Goal: Navigation & Orientation: Find specific page/section

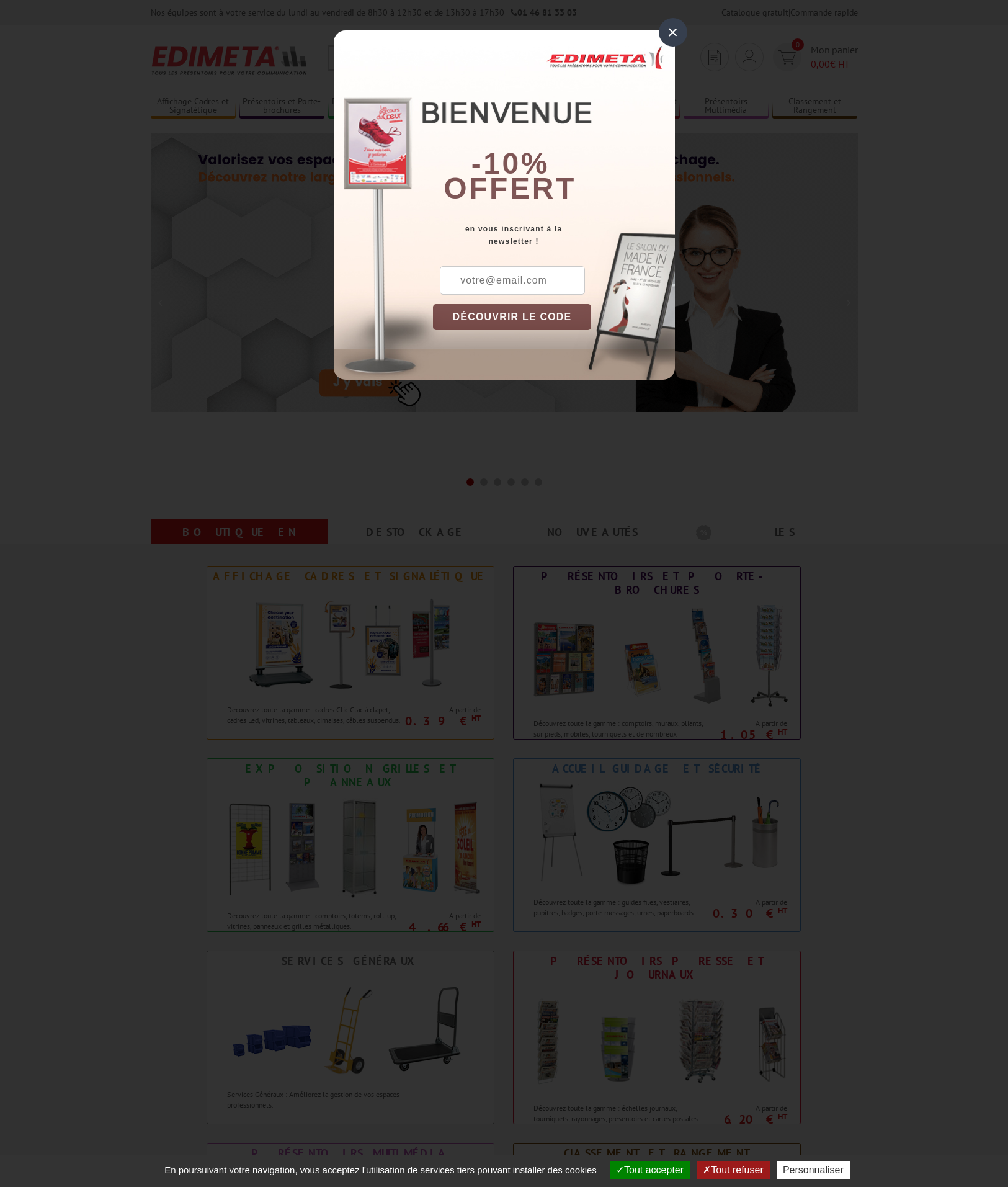
click at [674, 30] on div "×" at bounding box center [673, 32] width 29 height 29
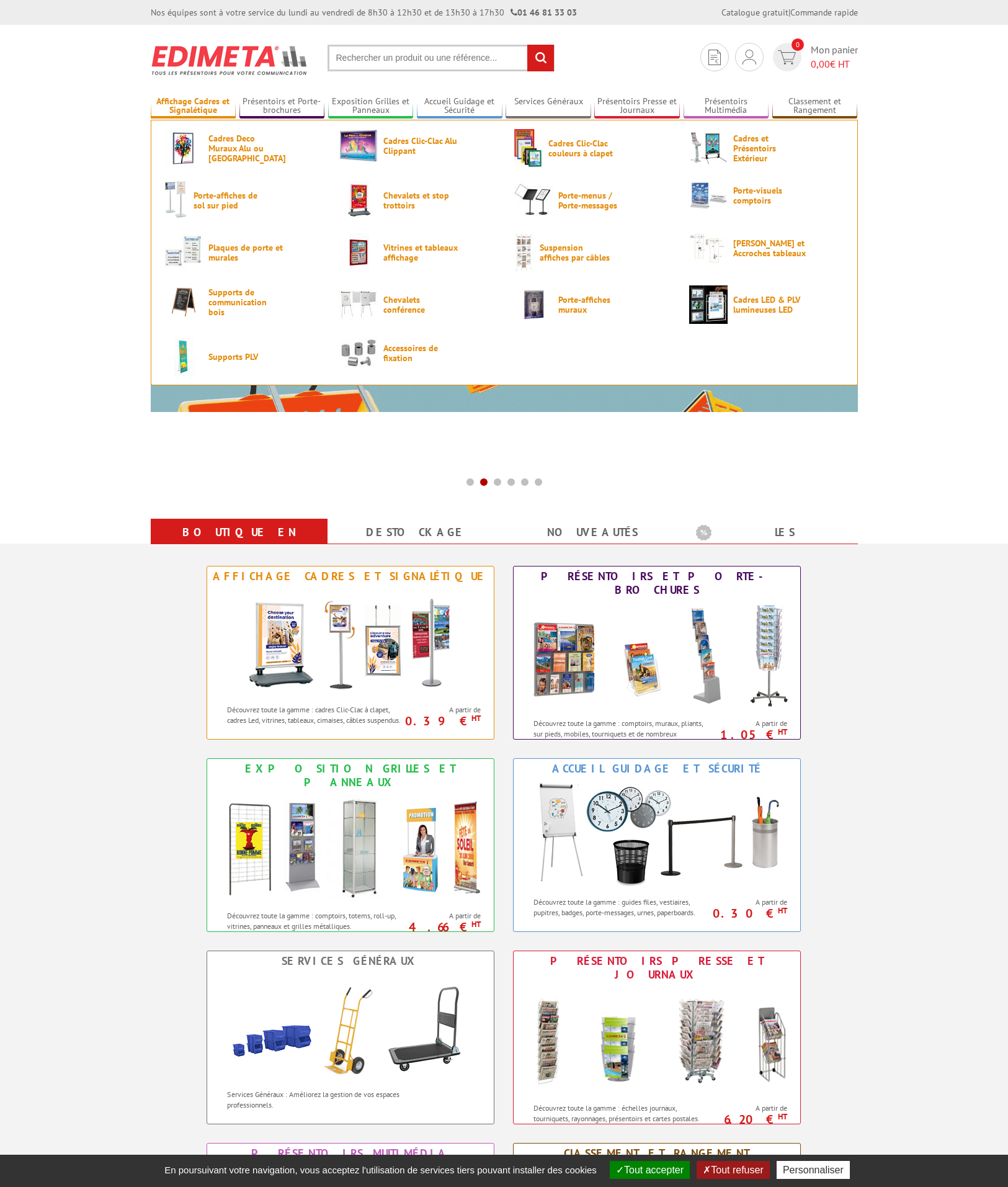
click at [185, 103] on link "Affichage Cadres et Signalétique" at bounding box center [194, 107] width 86 height 20
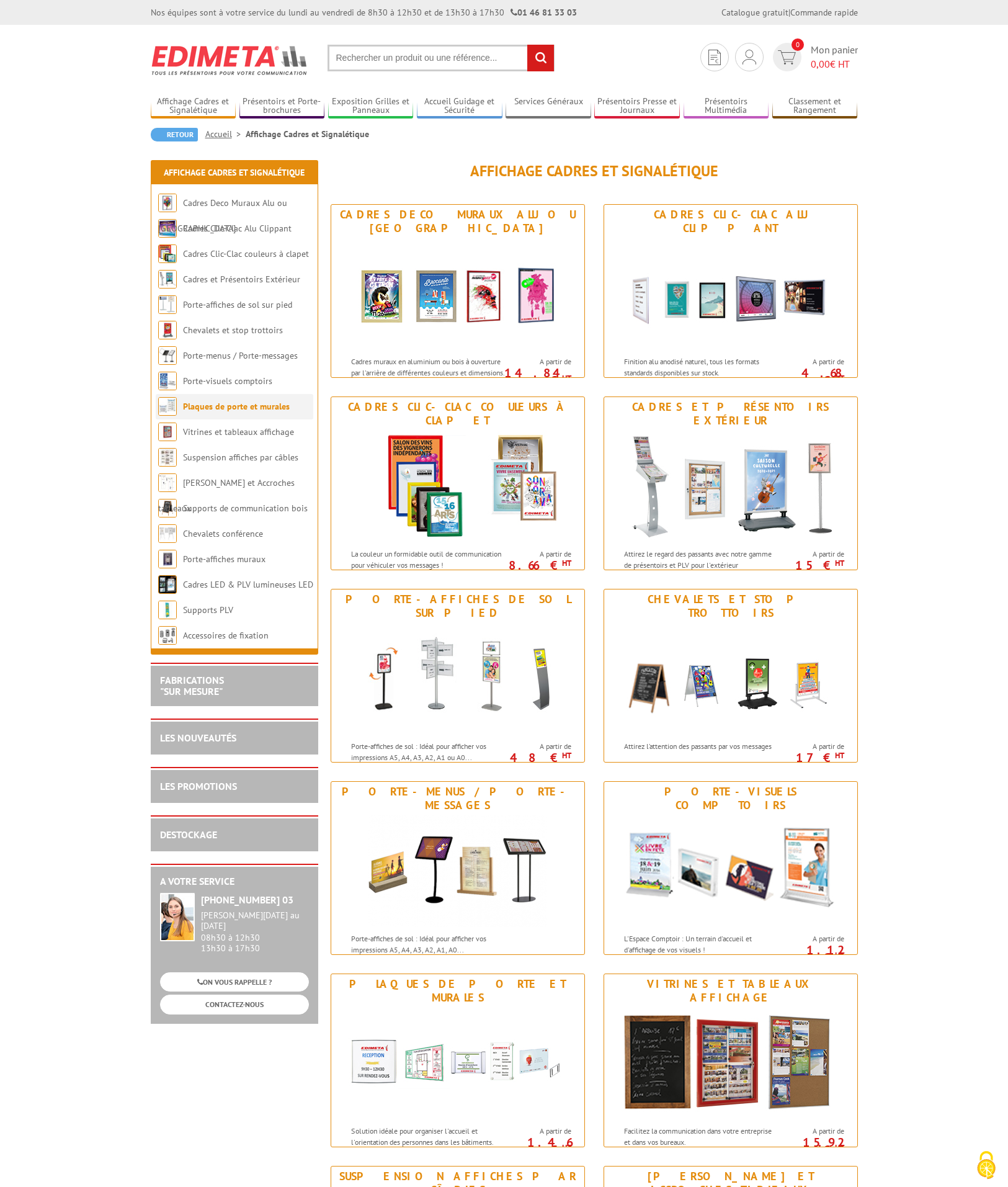
click at [268, 408] on link "Plaques de porte et murales" at bounding box center [236, 406] width 107 height 11
